Goal: Information Seeking & Learning: Learn about a topic

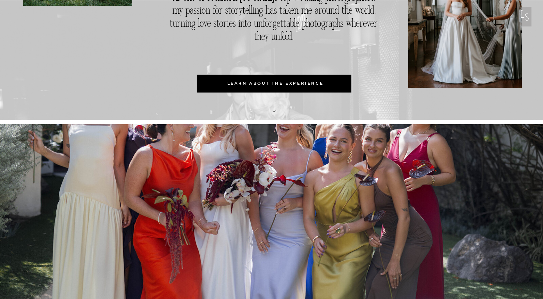
scroll to position [424, 0]
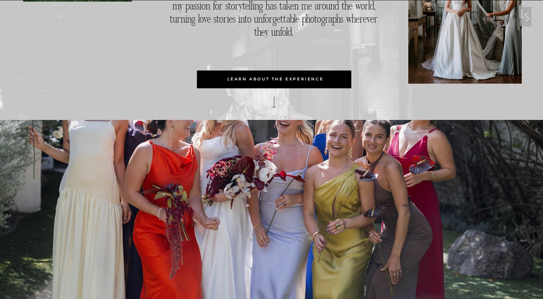
click at [281, 77] on p "learn about the experience" at bounding box center [276, 79] width 156 height 18
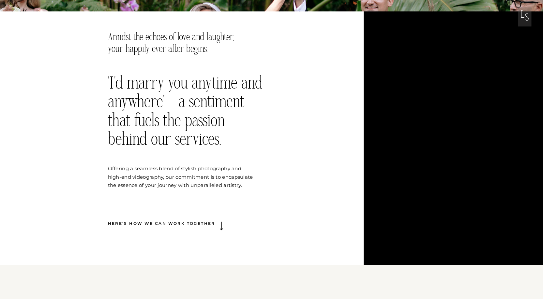
scroll to position [294, 0]
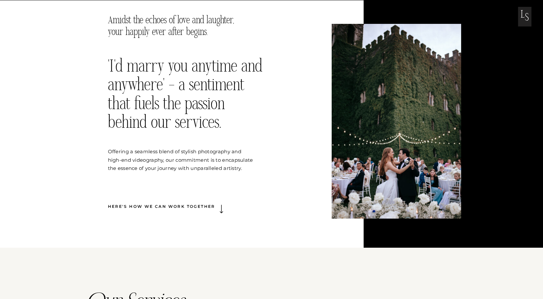
click at [221, 210] on icon at bounding box center [221, 209] width 11 height 10
drag, startPoint x: 213, startPoint y: 210, endPoint x: 228, endPoint y: 210, distance: 15.7
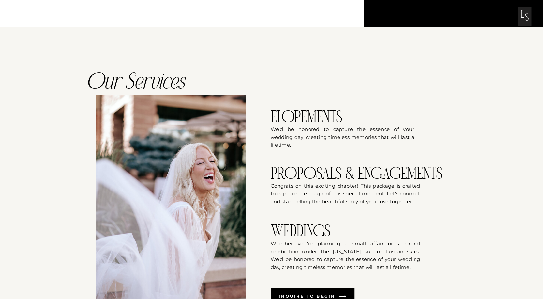
scroll to position [555, 0]
